Goal: Information Seeking & Learning: Learn about a topic

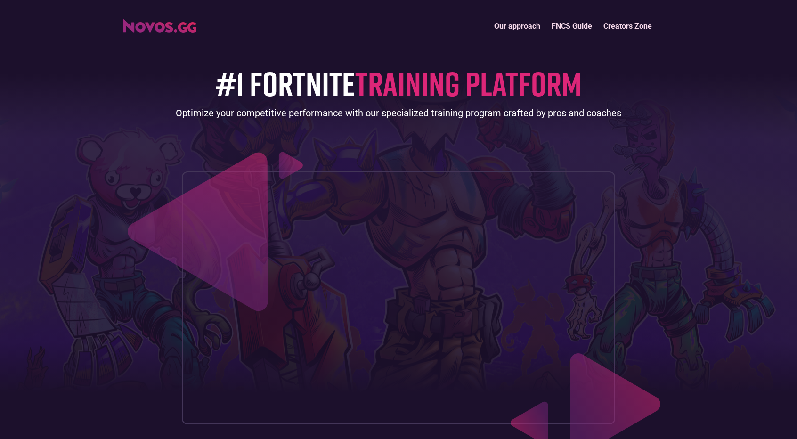
click at [414, 85] on span "TRAINING PLATFORM" at bounding box center [468, 83] width 226 height 41
click at [537, 22] on link "Our approach" at bounding box center [516, 26] width 57 height 20
click at [630, 23] on link "Creators Zone" at bounding box center [627, 26] width 60 height 20
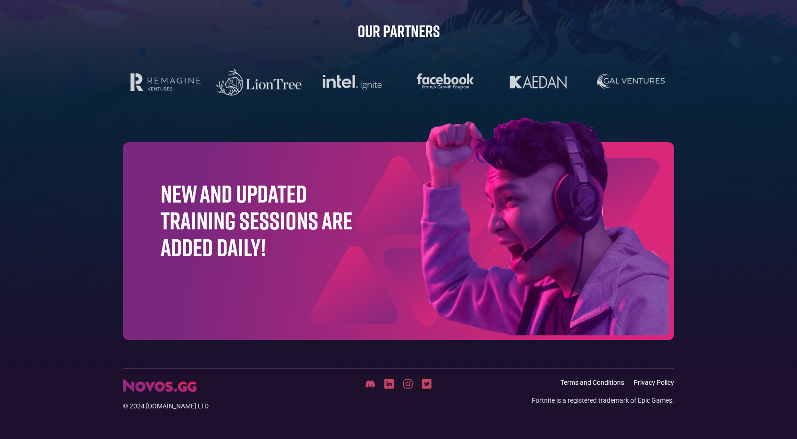
scroll to position [2953, 0]
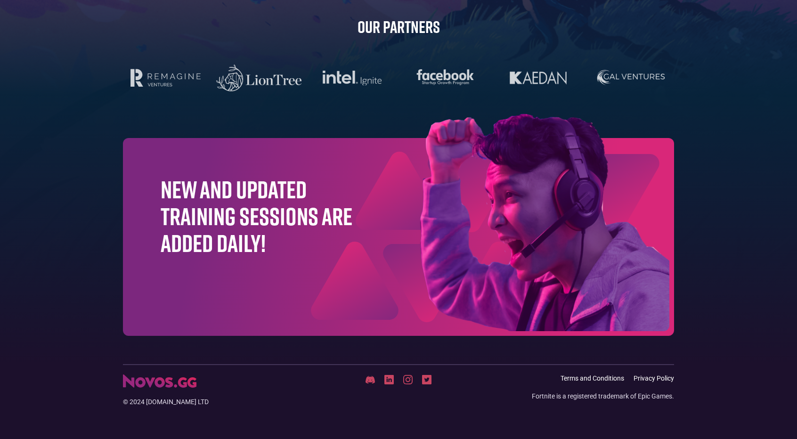
drag, startPoint x: 623, startPoint y: 63, endPoint x: 618, endPoint y: 65, distance: 5.9
click at [619, 65] on div at bounding box center [398, 78] width 551 height 31
drag, startPoint x: 200, startPoint y: 304, endPoint x: 180, endPoint y: 288, distance: 25.7
click at [195, 305] on div "New and updated training sessions are added daily!" at bounding box center [398, 237] width 551 height 198
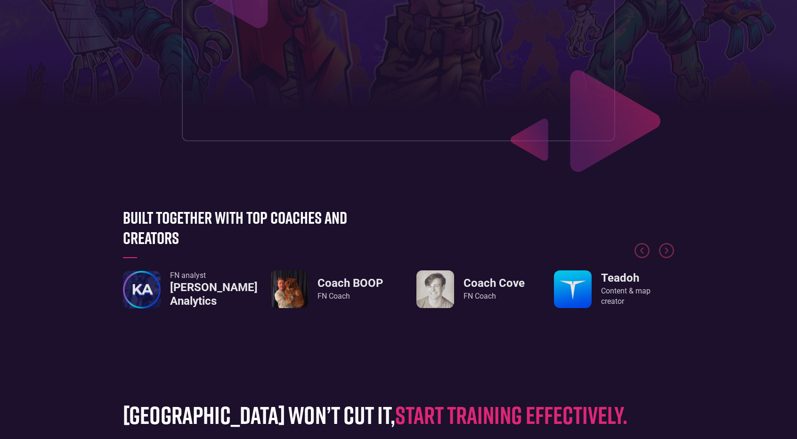
scroll to position [269, 0]
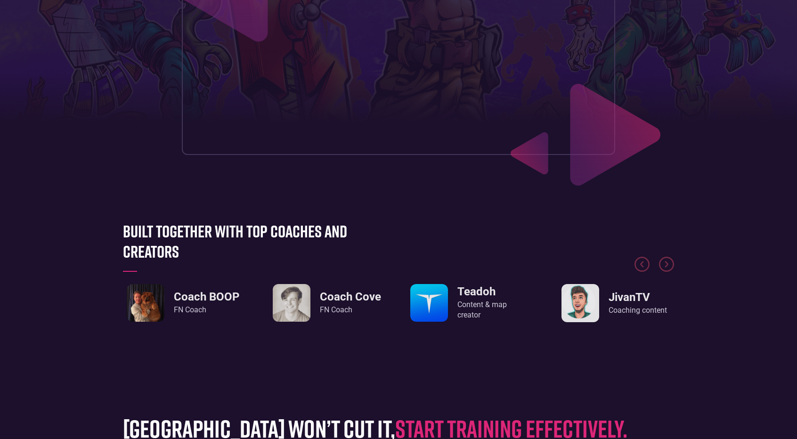
click at [188, 292] on h3 "Coach BOOP" at bounding box center [206, 297] width 65 height 14
click at [158, 294] on img "5 / 8" at bounding box center [146, 303] width 38 height 38
click at [276, 300] on img "6 / 8" at bounding box center [292, 303] width 38 height 38
click at [323, 304] on div "Coach Cove FN Coach" at bounding box center [350, 302] width 61 height 25
click at [409, 311] on div "FN analyst Kinch Analytics Coach BOOP FN Coach Coach Cove FN Coach Teadoh Conte…" at bounding box center [254, 303] width 551 height 39
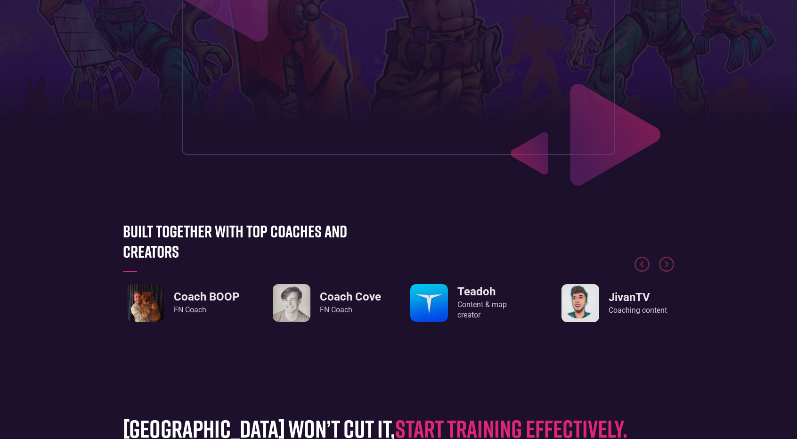
click at [471, 309] on div "Content & map creator" at bounding box center [493, 309] width 73 height 21
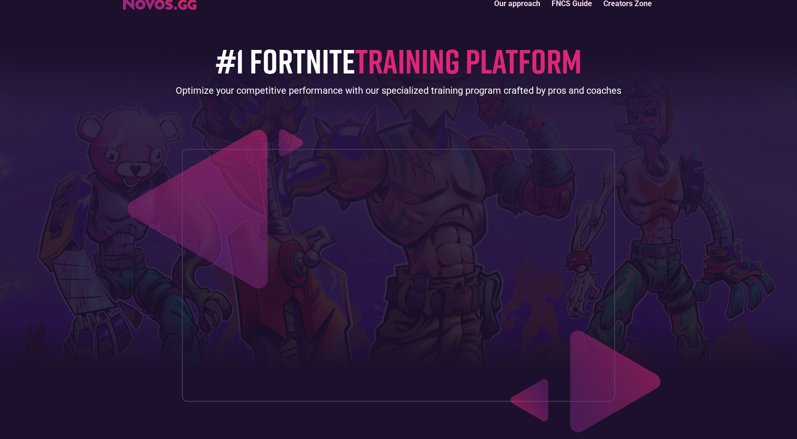
scroll to position [0, 0]
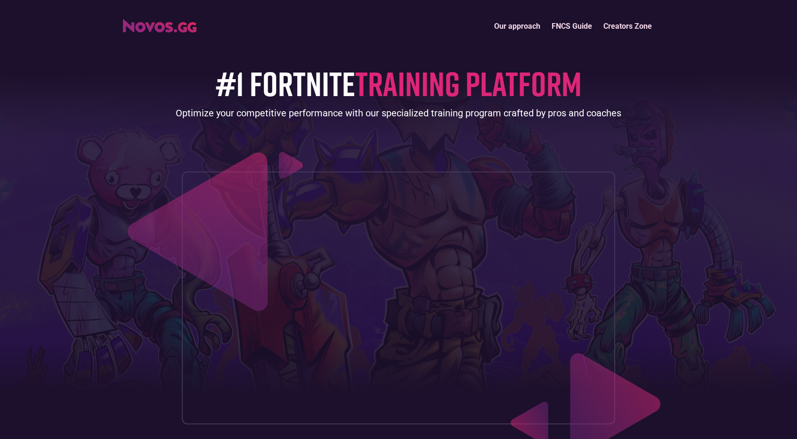
click at [524, 87] on span "TRAINING PLATFORM" at bounding box center [468, 83] width 226 height 41
click at [254, 113] on div "Optimize your competitive performance with our specialized training program cra…" at bounding box center [398, 112] width 445 height 13
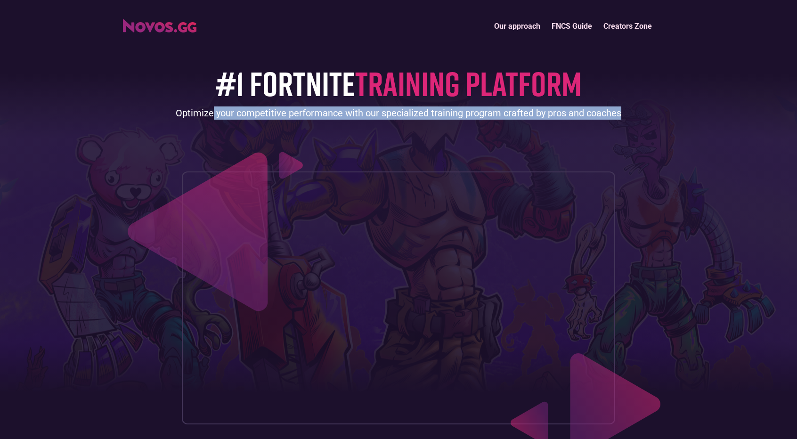
drag, startPoint x: 242, startPoint y: 105, endPoint x: 635, endPoint y: 72, distance: 394.5
click at [666, 76] on div "#1 FORTNITE TRAINING PLATFORM Optimize your competitive performance with our sp…" at bounding box center [398, 229] width 551 height 387
click at [153, 26] on img "home" at bounding box center [159, 25] width 73 height 13
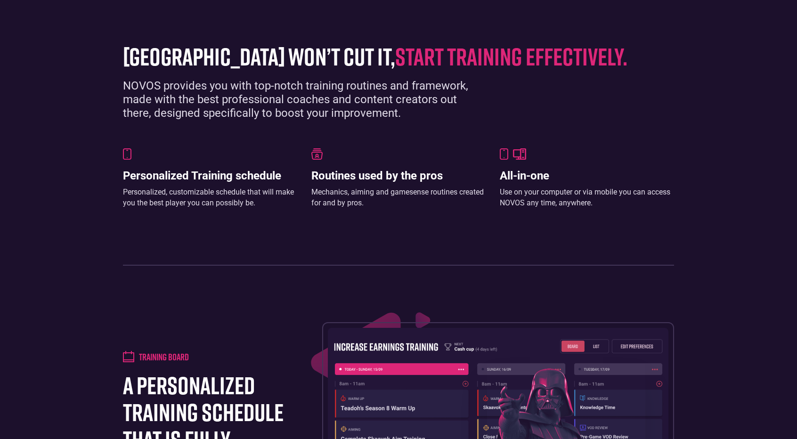
scroll to position [646, 0]
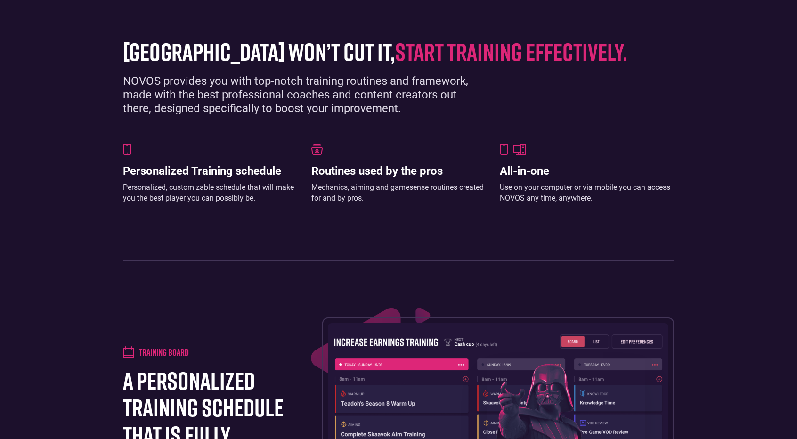
click at [317, 147] on img at bounding box center [316, 149] width 11 height 11
click at [129, 150] on img at bounding box center [127, 149] width 8 height 11
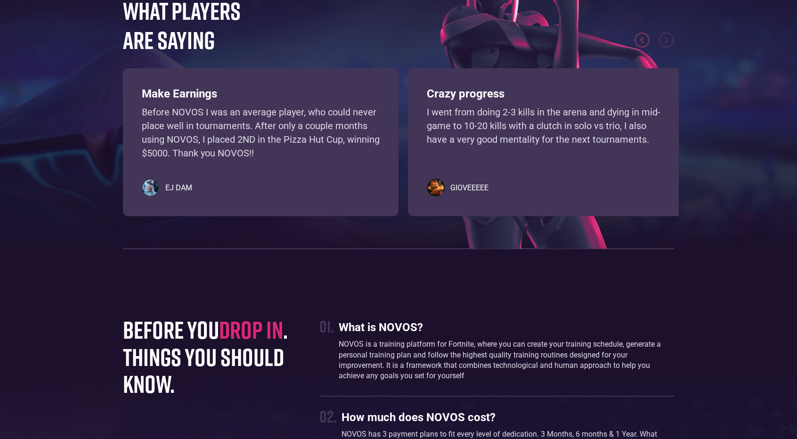
scroll to position [2247, 0]
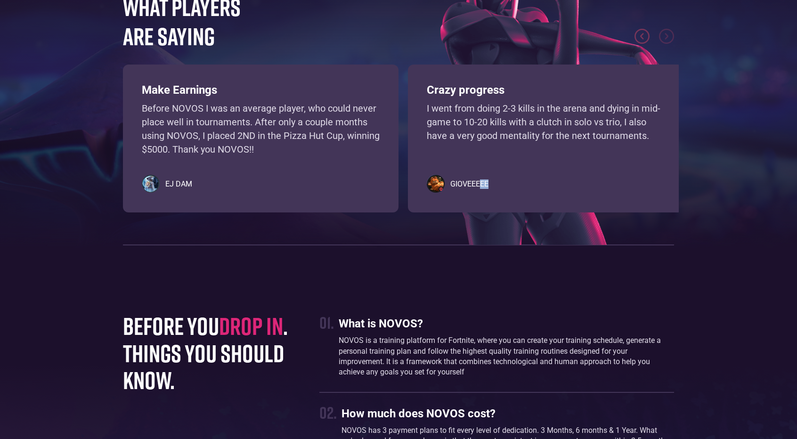
drag, startPoint x: 487, startPoint y: 176, endPoint x: 434, endPoint y: 190, distance: 54.9
click at [478, 177] on div "GIOVEEEEE" at bounding box center [546, 184] width 238 height 19
drag, startPoint x: 406, startPoint y: 193, endPoint x: 393, endPoint y: 194, distance: 13.2
click at [402, 193] on div "Make Earnings Before NOVOS I was an average player, who could never place well …" at bounding box center [398, 134] width 551 height 141
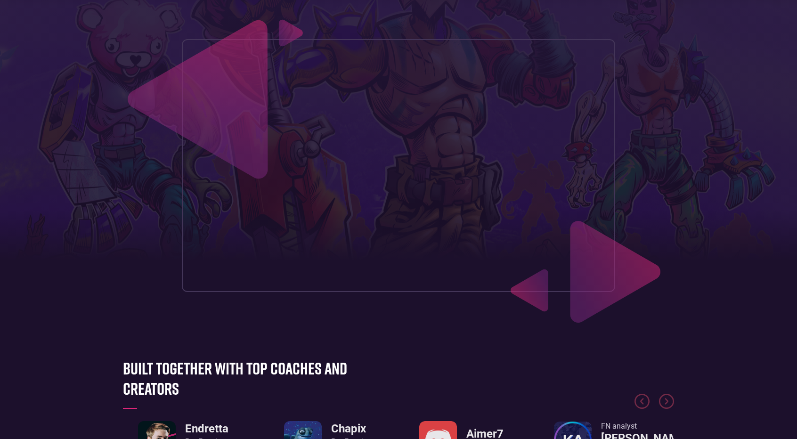
scroll to position [0, 0]
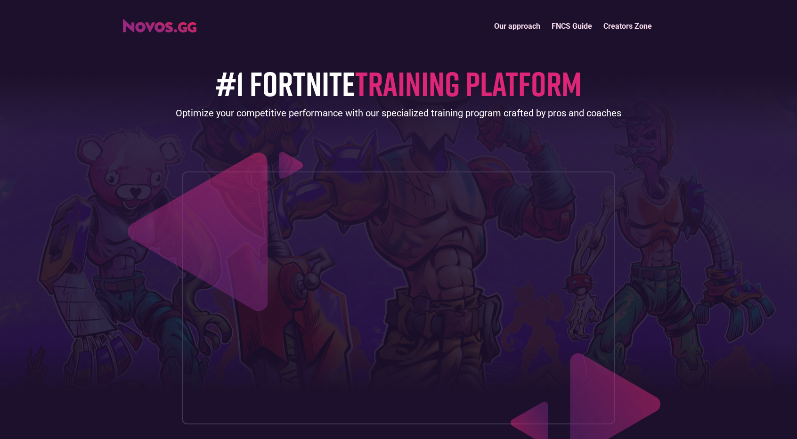
click at [573, 20] on link "FNCS Guide" at bounding box center [572, 26] width 52 height 20
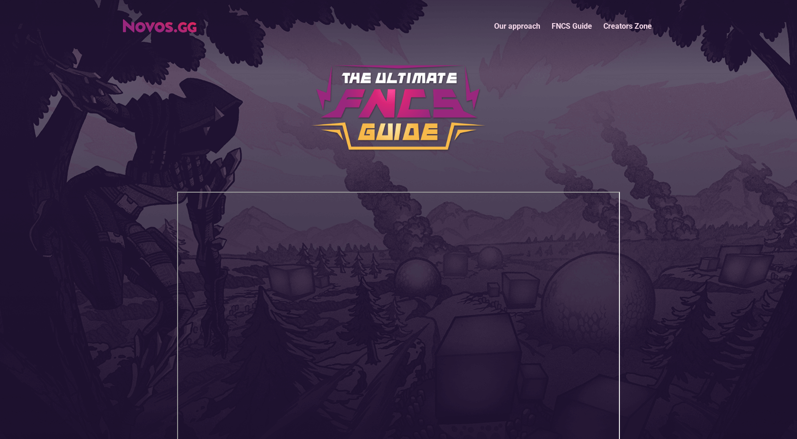
click at [624, 24] on link "Creators Zone" at bounding box center [627, 26] width 60 height 20
